Goal: Information Seeking & Learning: Learn about a topic

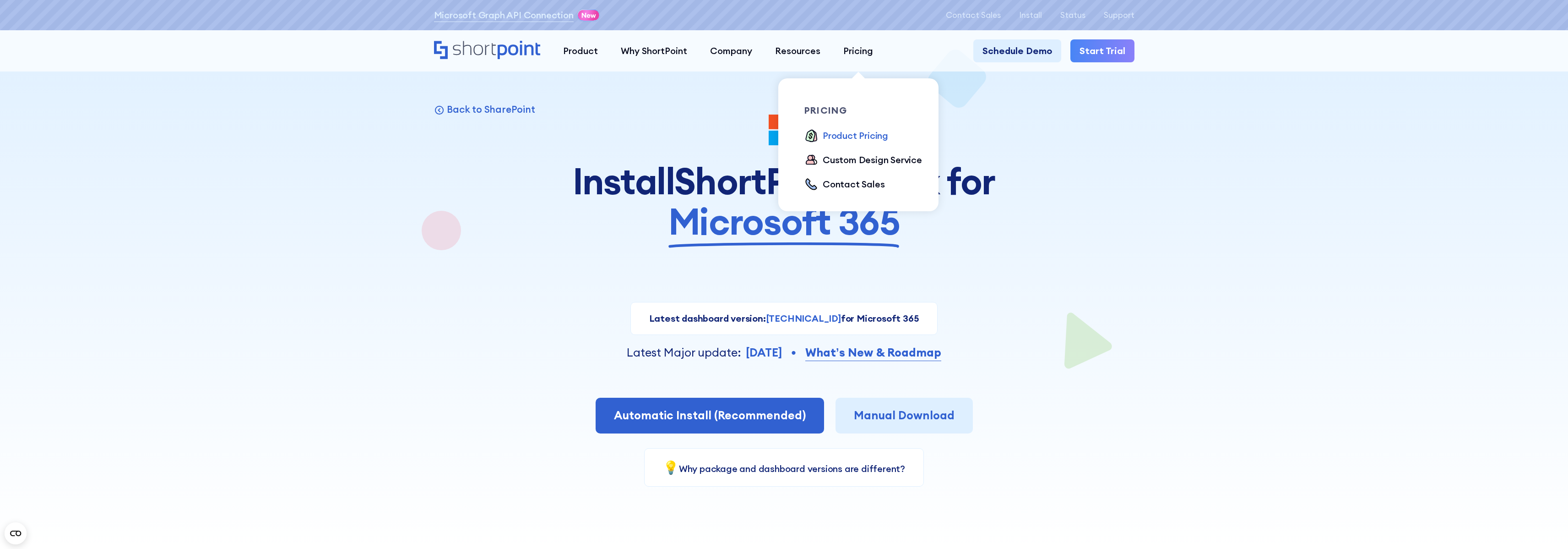
click at [862, 134] on div "Product Pricing" at bounding box center [855, 135] width 65 height 14
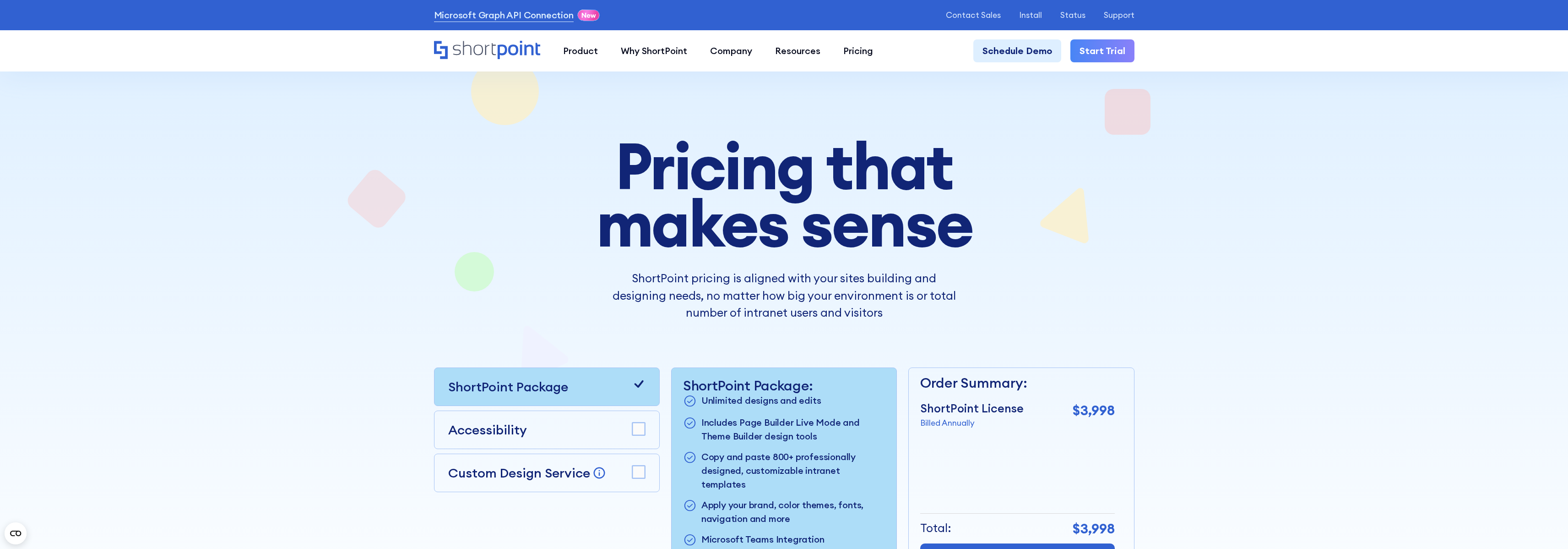
scroll to position [148, 0]
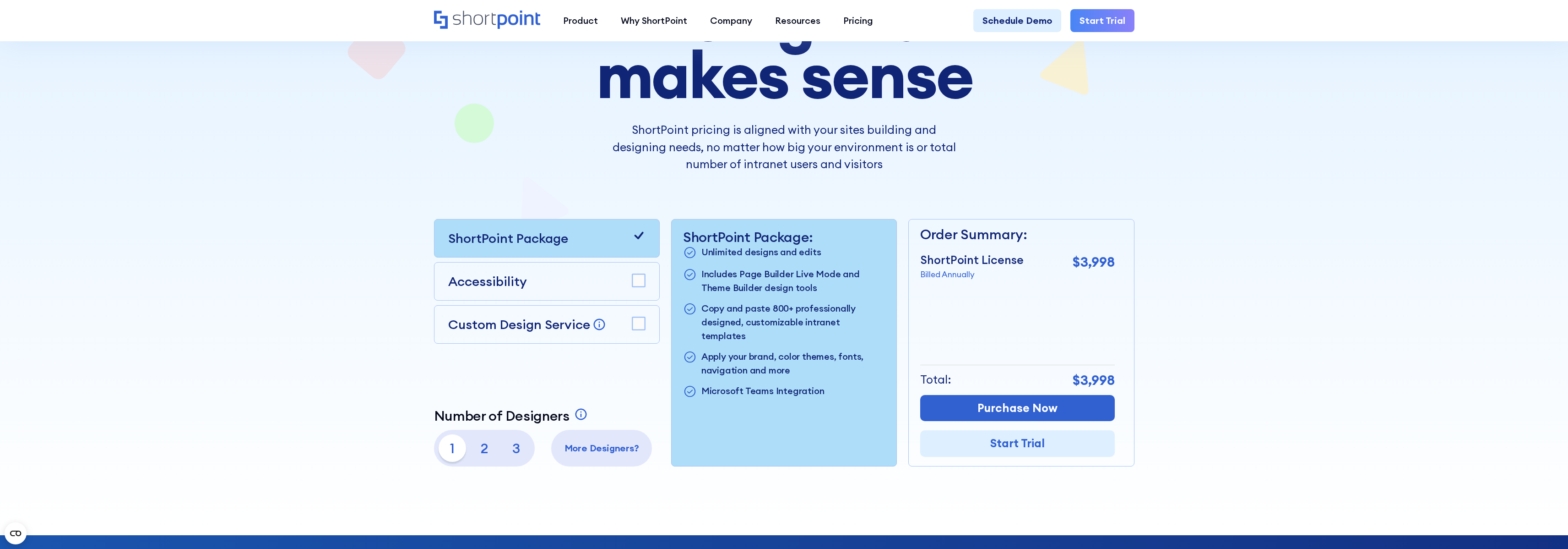
click at [640, 278] on rect at bounding box center [639, 280] width 13 height 13
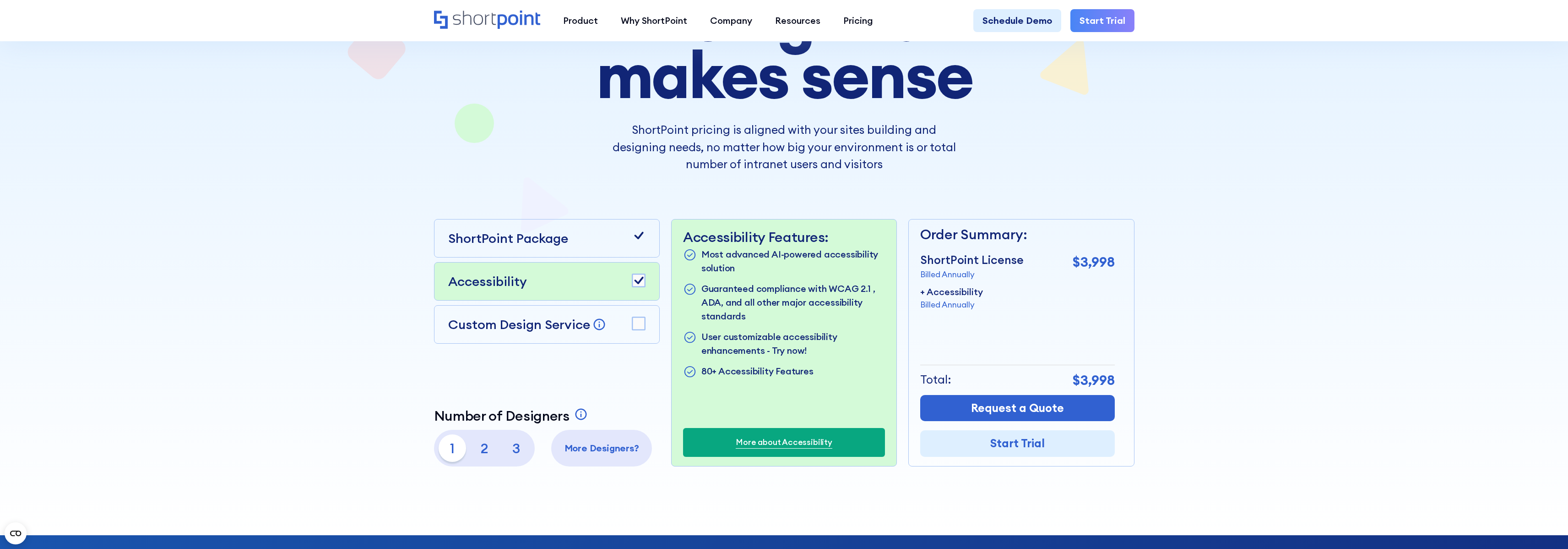
click at [640, 278] on rect at bounding box center [639, 280] width 13 height 13
click at [636, 326] on rect at bounding box center [639, 323] width 13 height 13
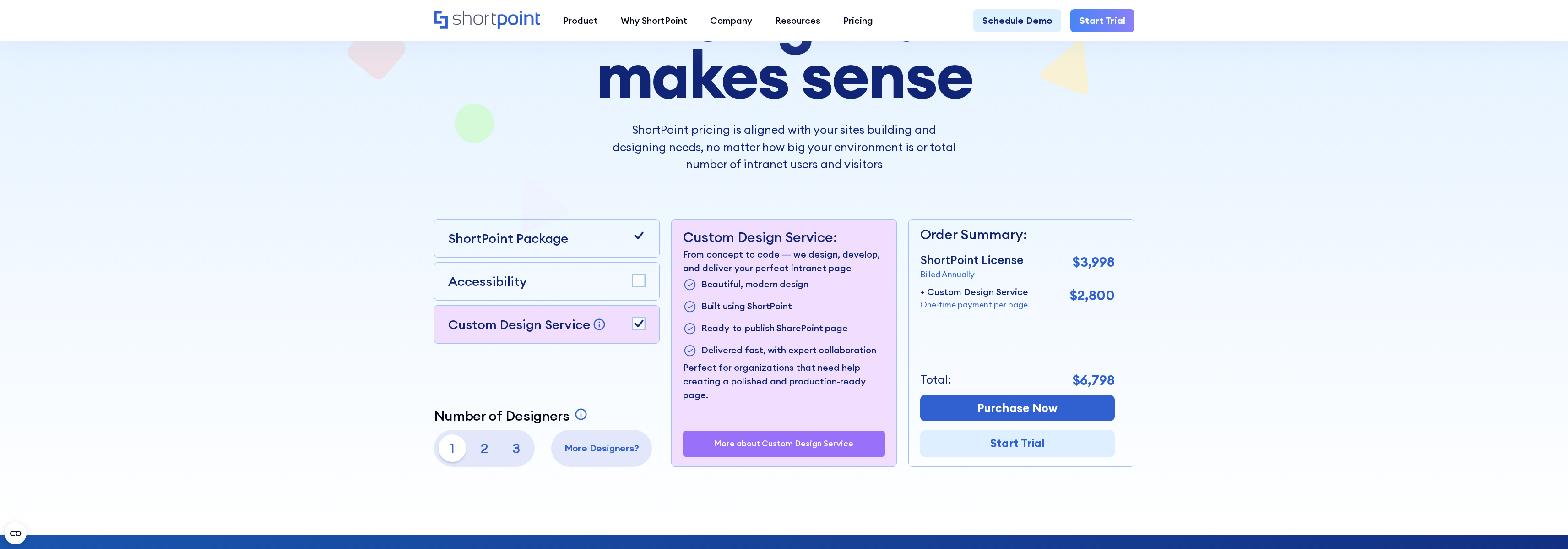
click at [779, 445] on p "More about Custom Design Service" at bounding box center [784, 443] width 139 height 9
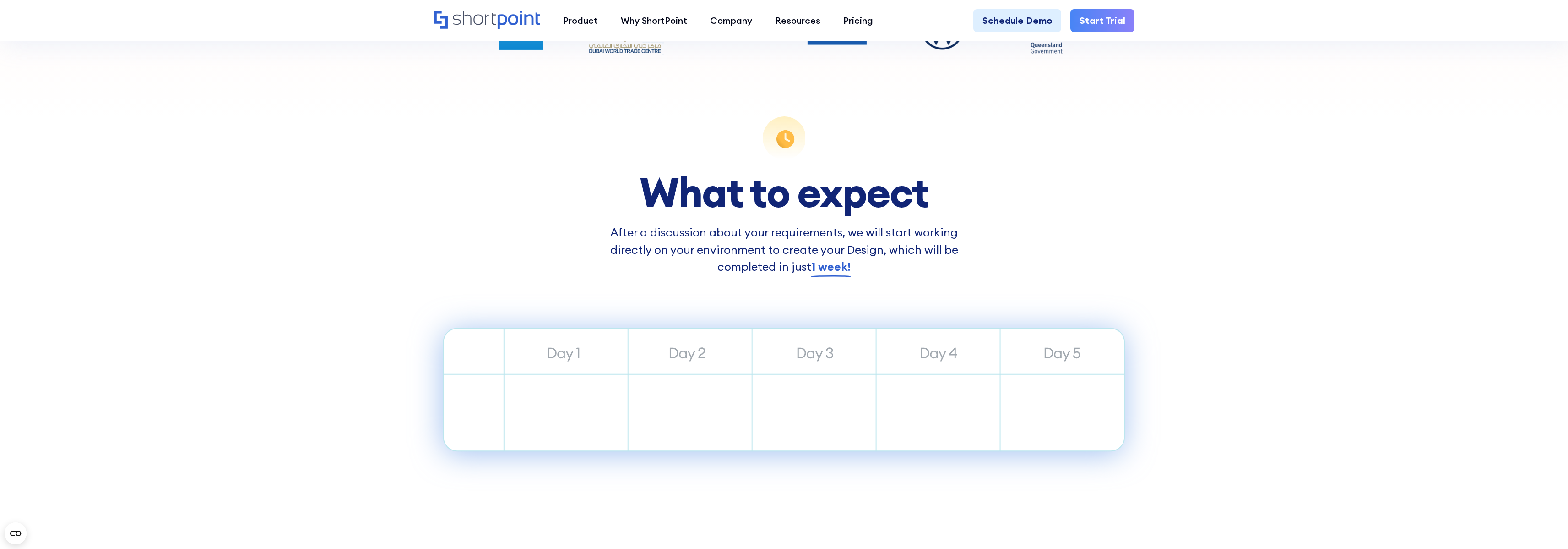
scroll to position [82, 0]
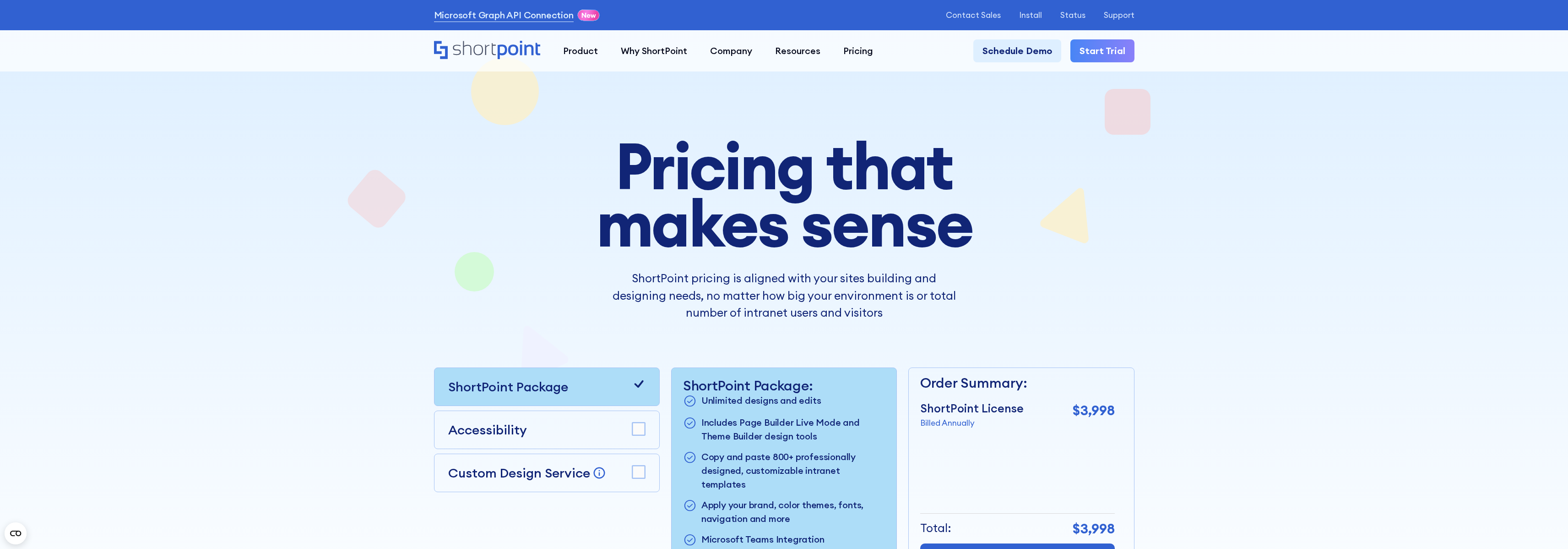
scroll to position [205, 0]
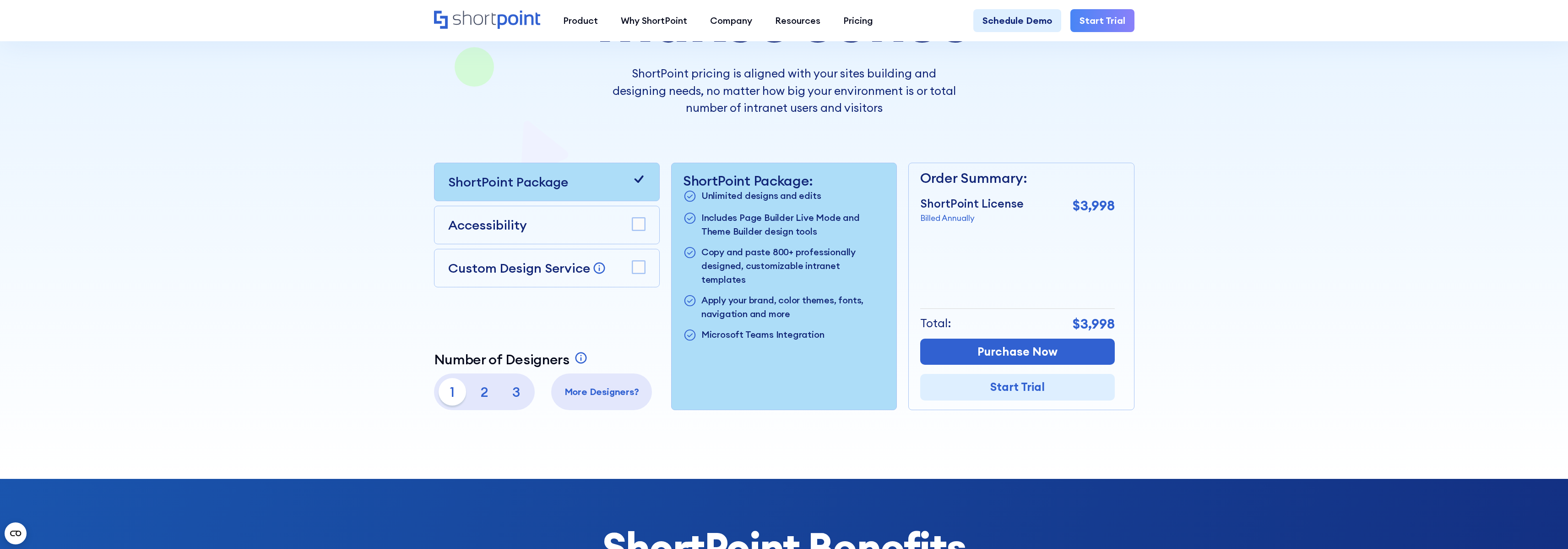
click at [637, 265] on rect at bounding box center [639, 267] width 13 height 13
